Goal: Task Accomplishment & Management: Manage account settings

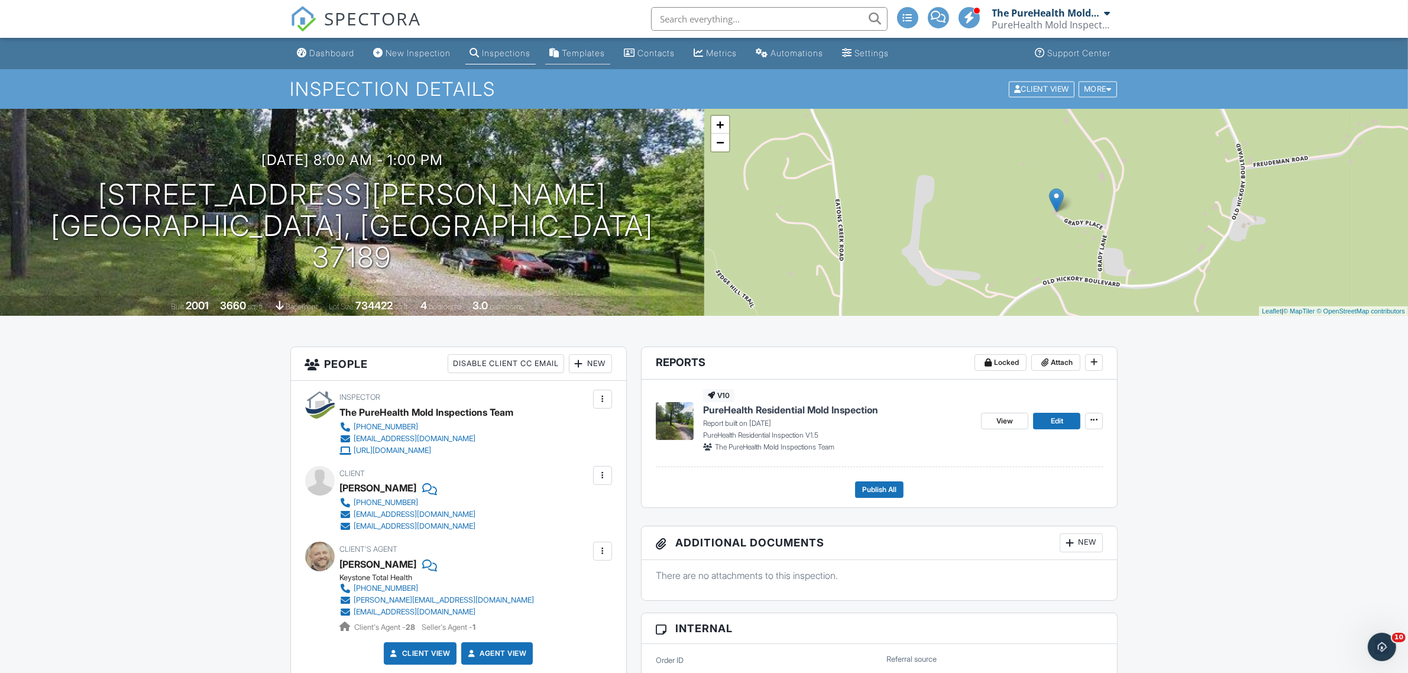
click at [605, 52] on div "Templates" at bounding box center [583, 53] width 43 height 10
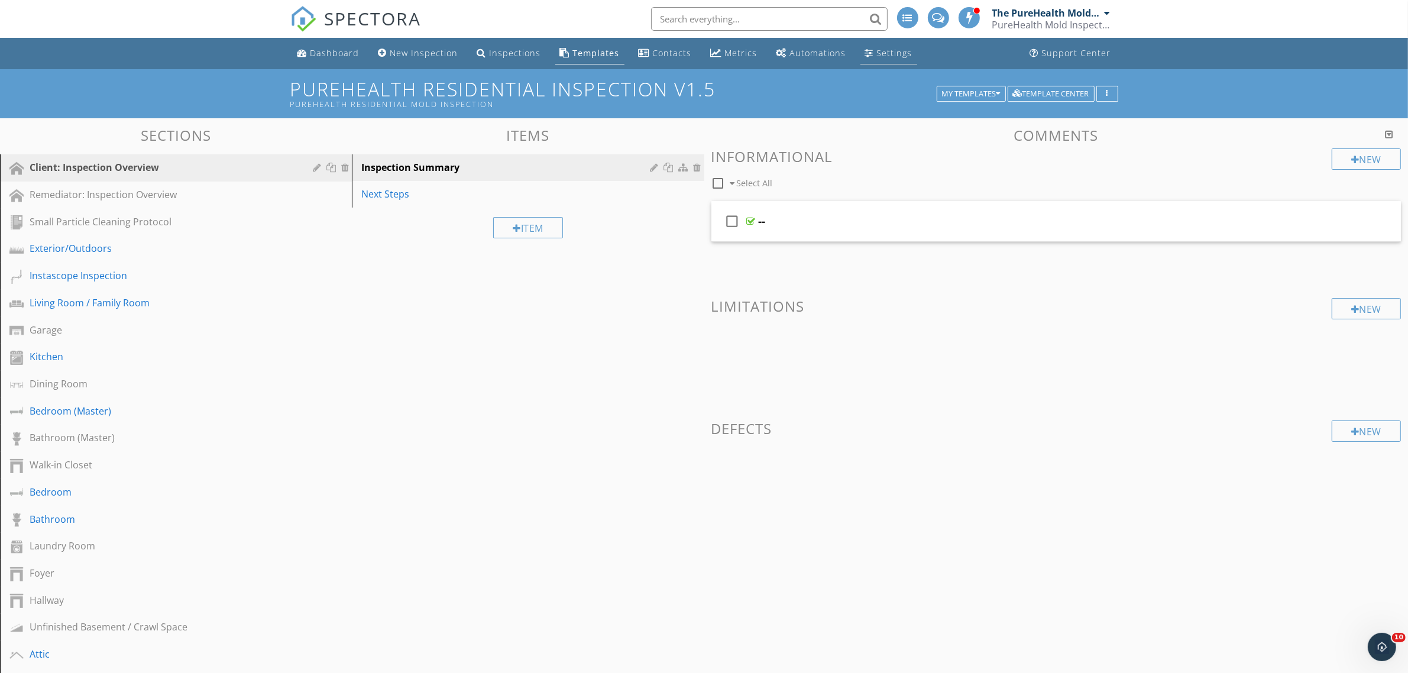
click at [892, 52] on div "Settings" at bounding box center [894, 52] width 35 height 11
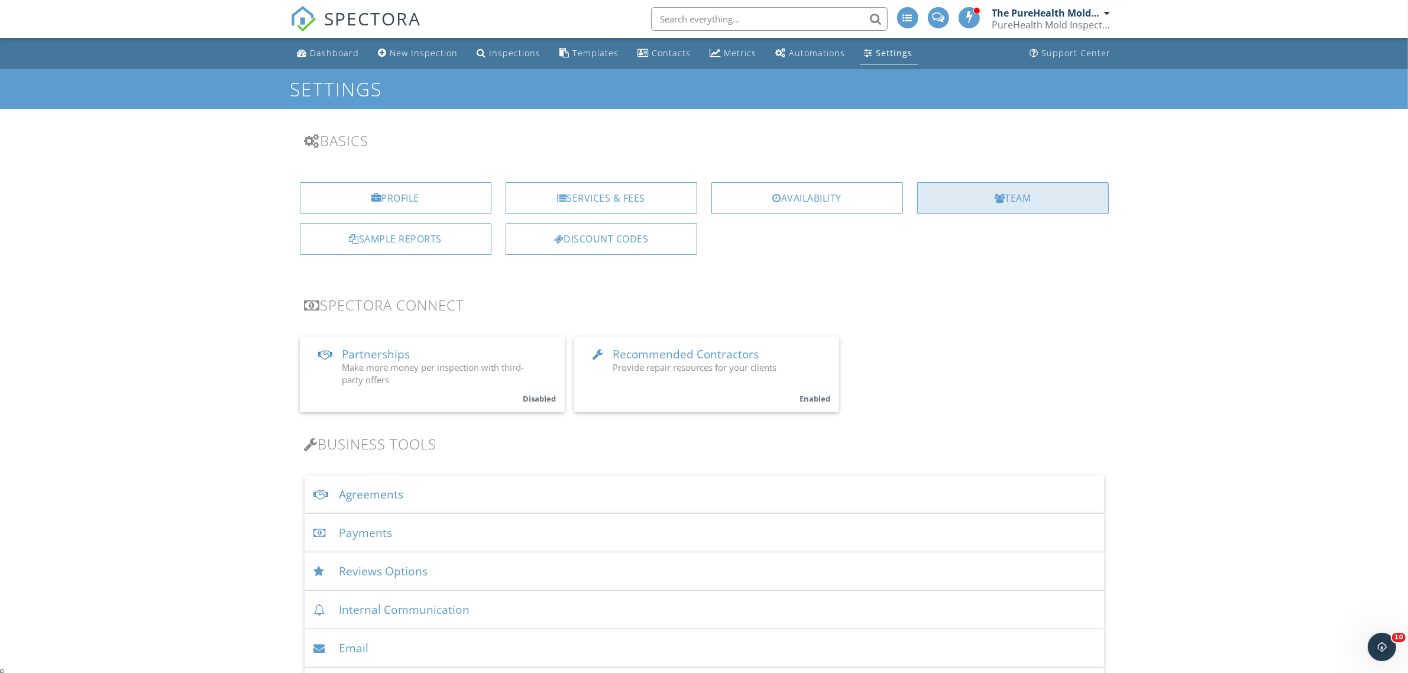
click at [997, 202] on div at bounding box center [999, 197] width 11 height 9
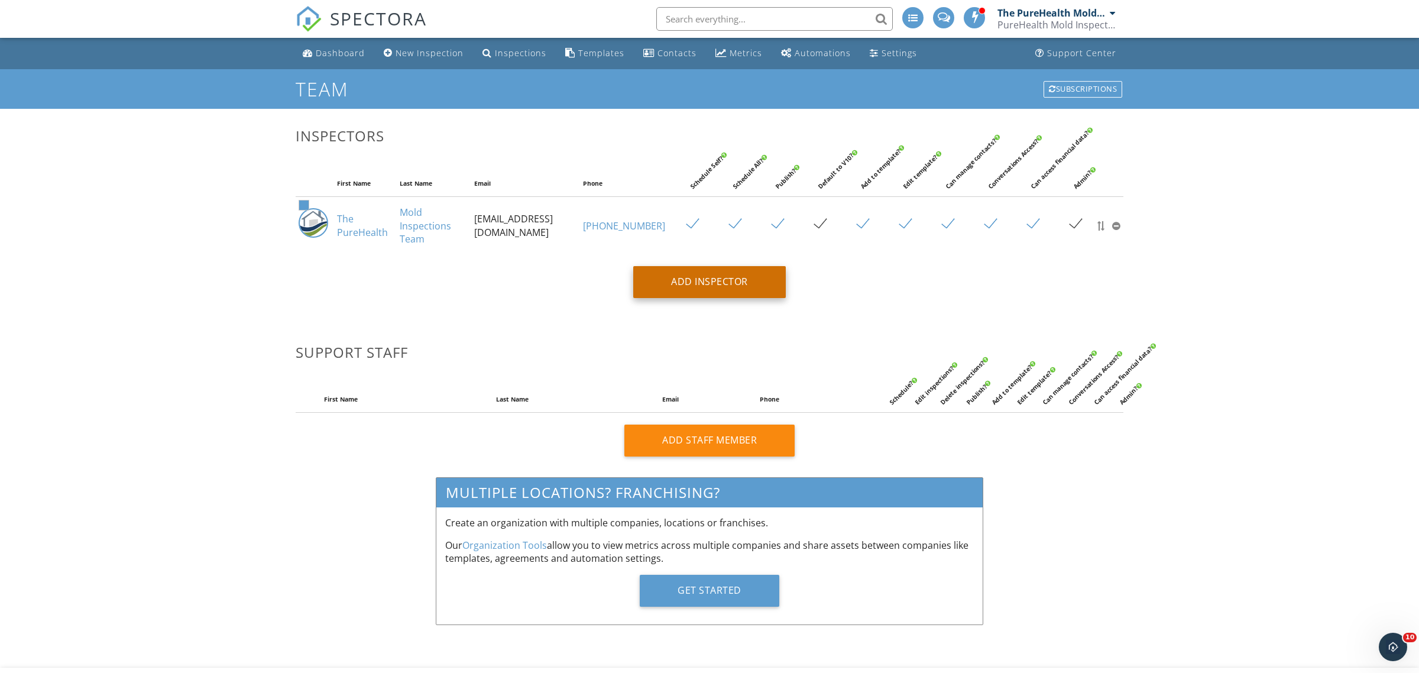
type input "[EMAIL_ADDRESS][DOMAIN_NAME]"
click at [681, 293] on div "Add Inspector" at bounding box center [709, 282] width 153 height 32
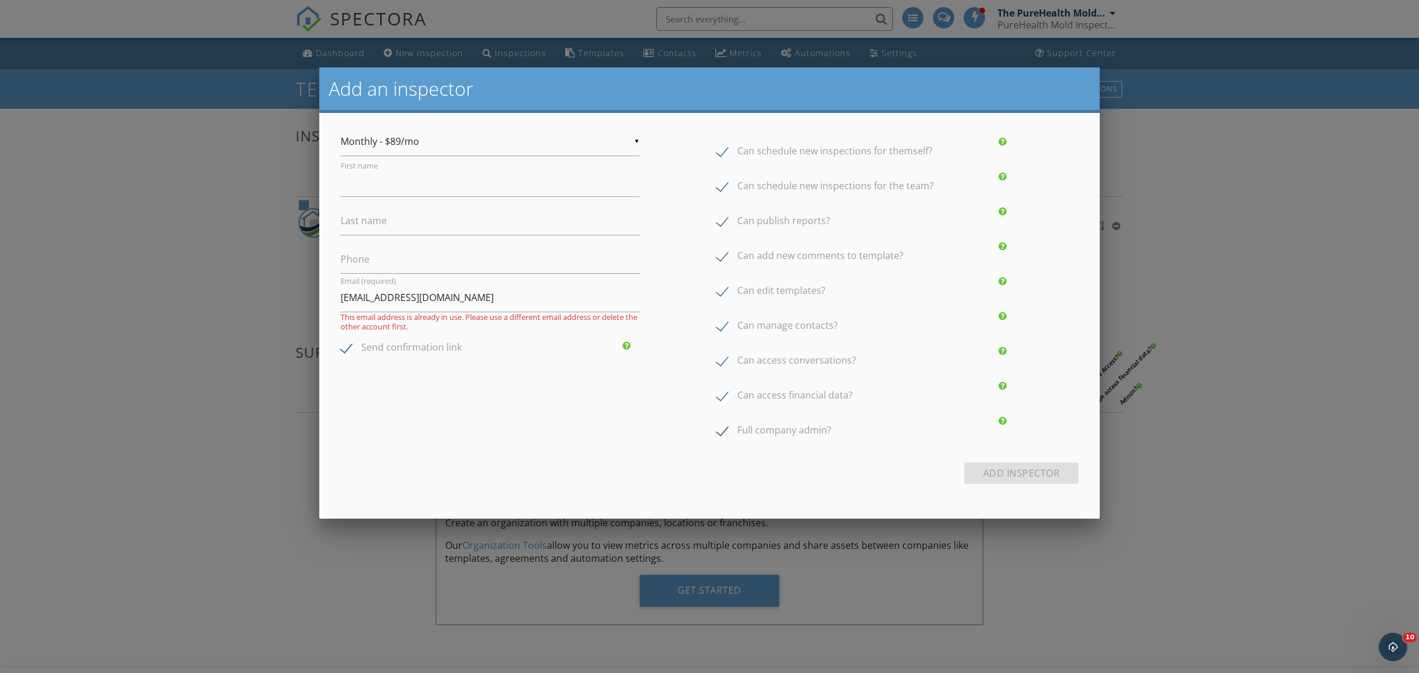
click at [509, 149] on div "▼ Monthly - $89/mo Monthly - $89/mo Annual - $828/yr ($69/mo) Monthly - $89/mo …" at bounding box center [490, 141] width 299 height 29
click at [509, 149] on span "Monthly - $89/mo" at bounding box center [490, 142] width 299 height 30
click at [200, 155] on div at bounding box center [709, 361] width 1419 height 841
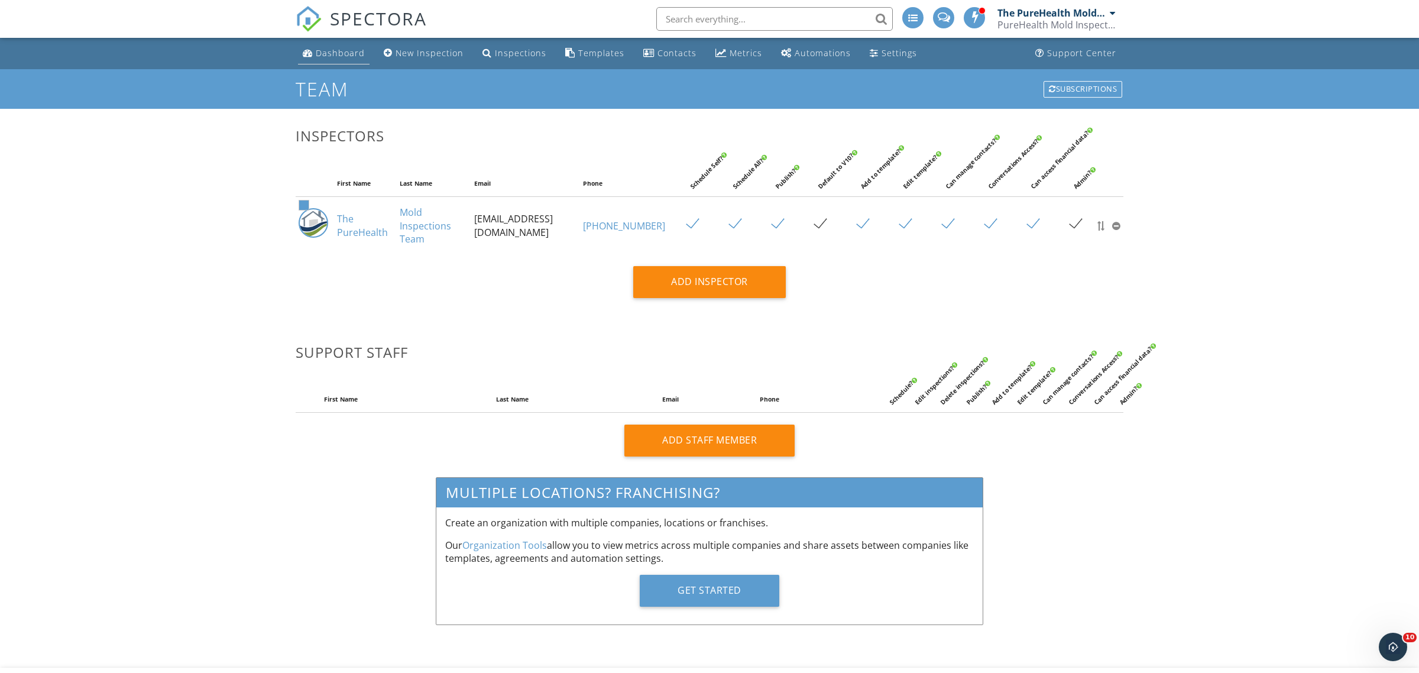
click at [327, 51] on div "Dashboard" at bounding box center [340, 52] width 49 height 11
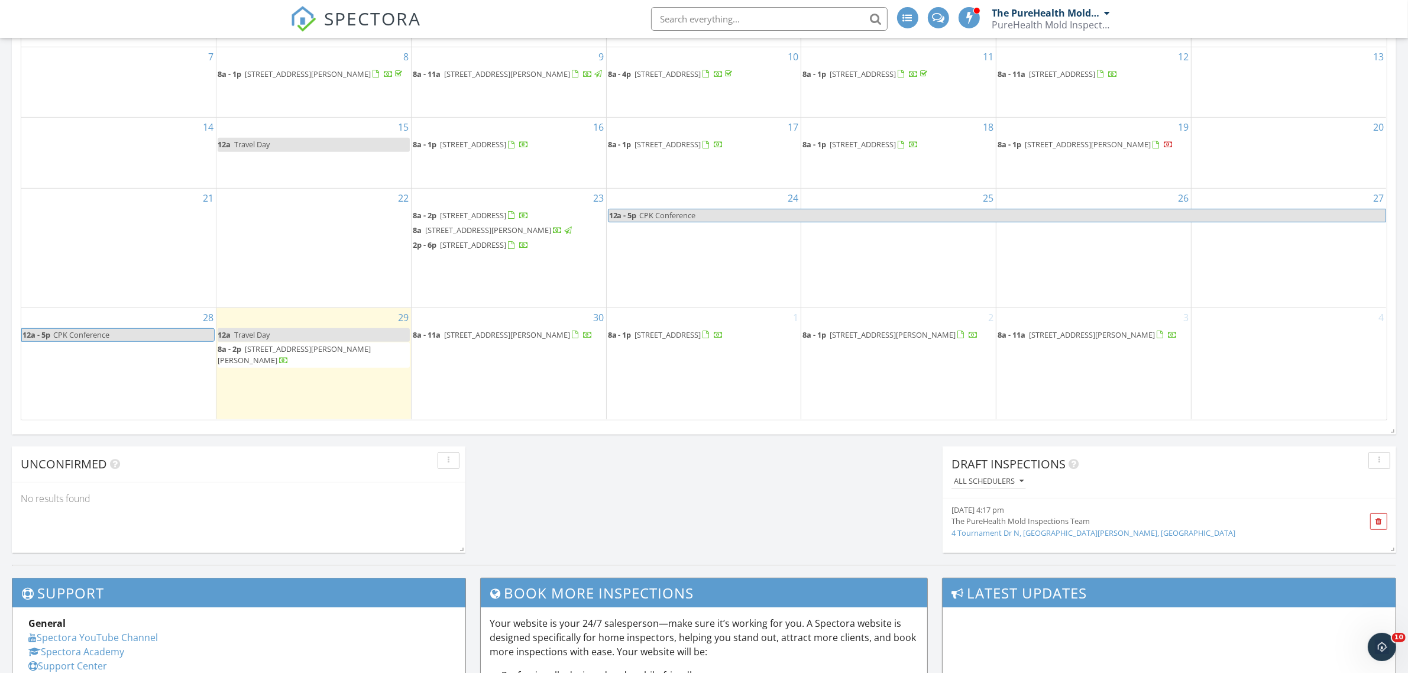
scroll to position [443, 0]
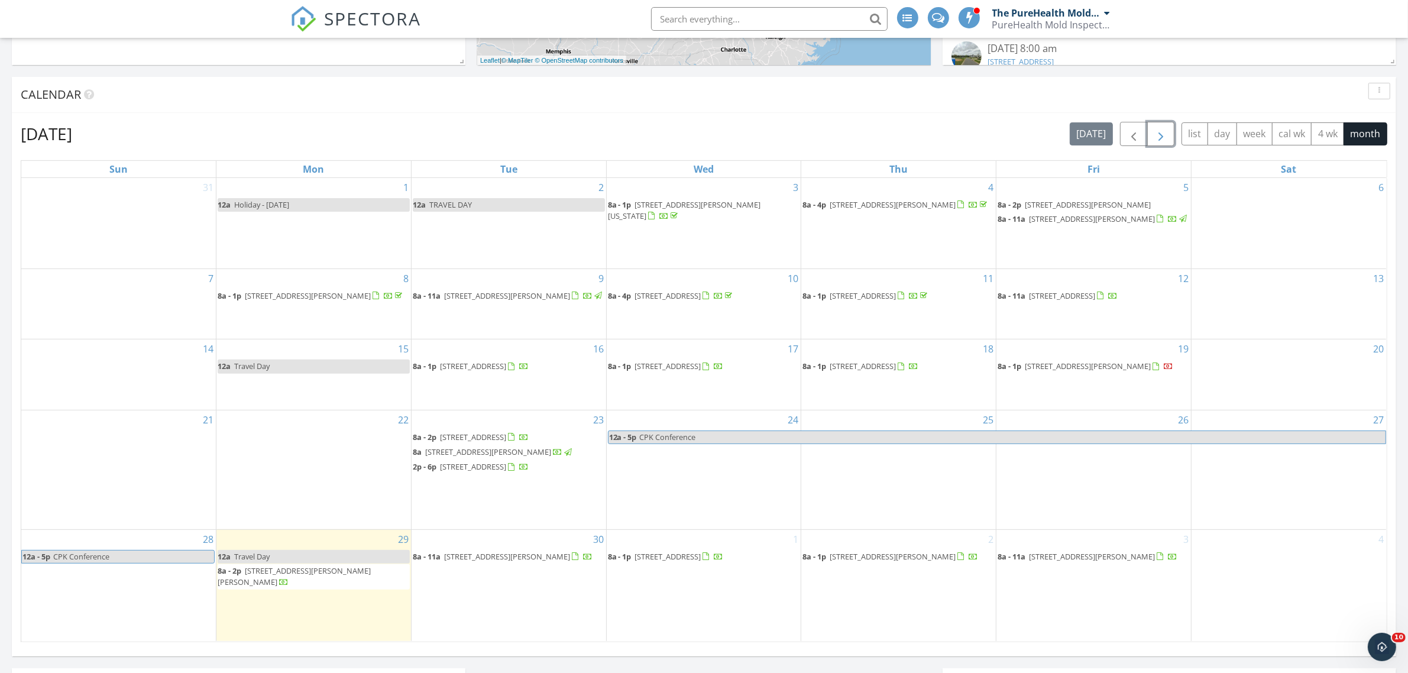
click at [1153, 131] on span "button" at bounding box center [1160, 134] width 14 height 14
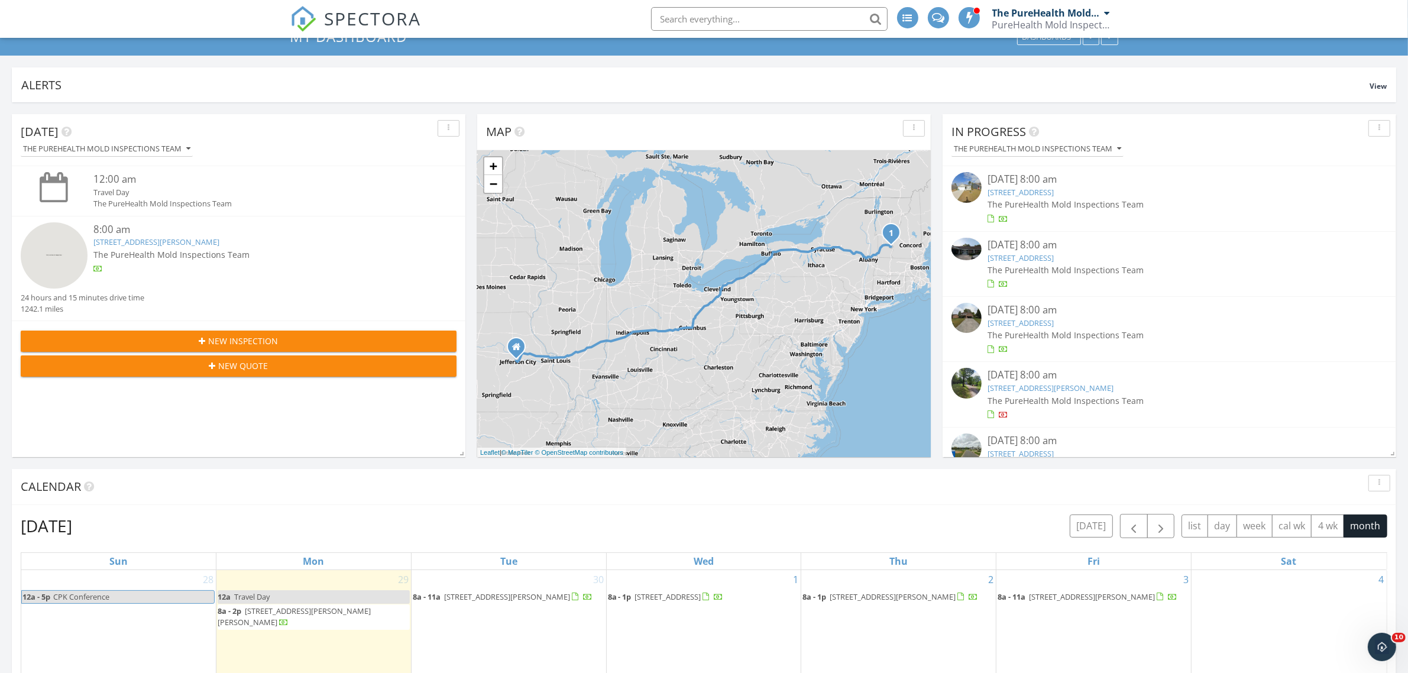
scroll to position [74, 0]
